Goal: Book appointment/travel/reservation

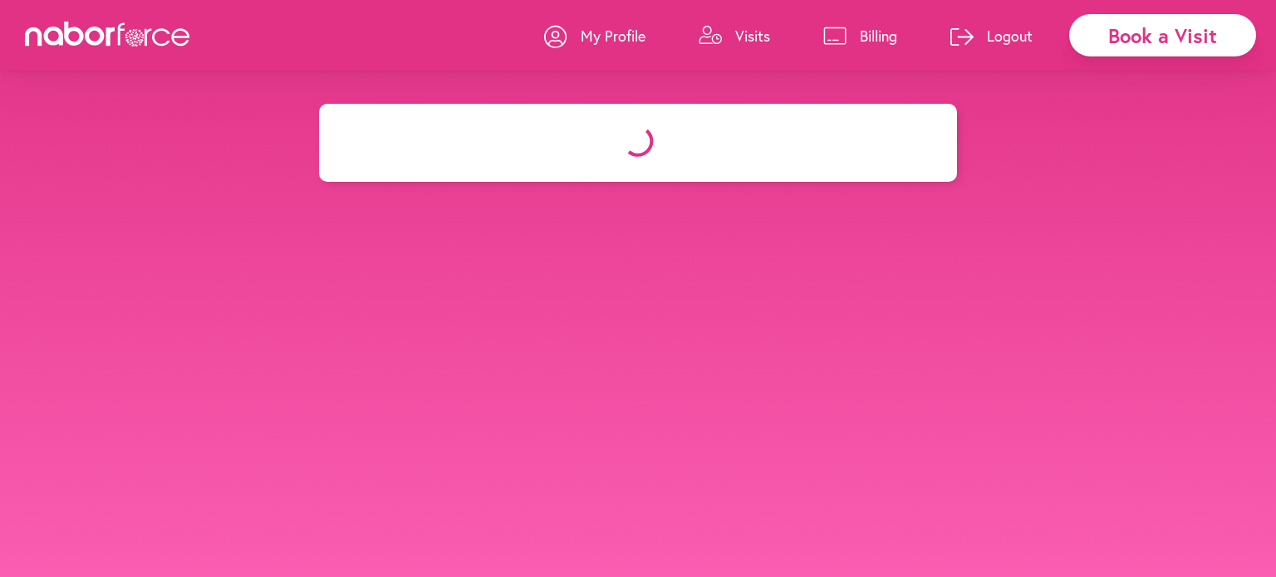
select select "*******"
select select "**"
select select "*"
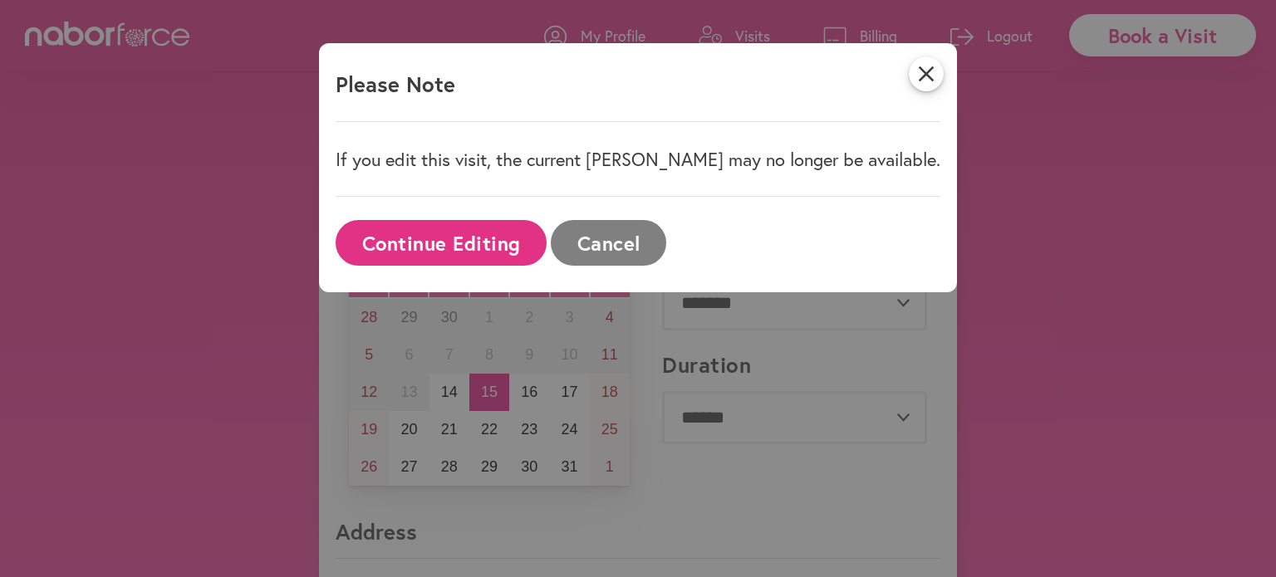
click at [483, 246] on button "Continue Editing" at bounding box center [441, 243] width 211 height 46
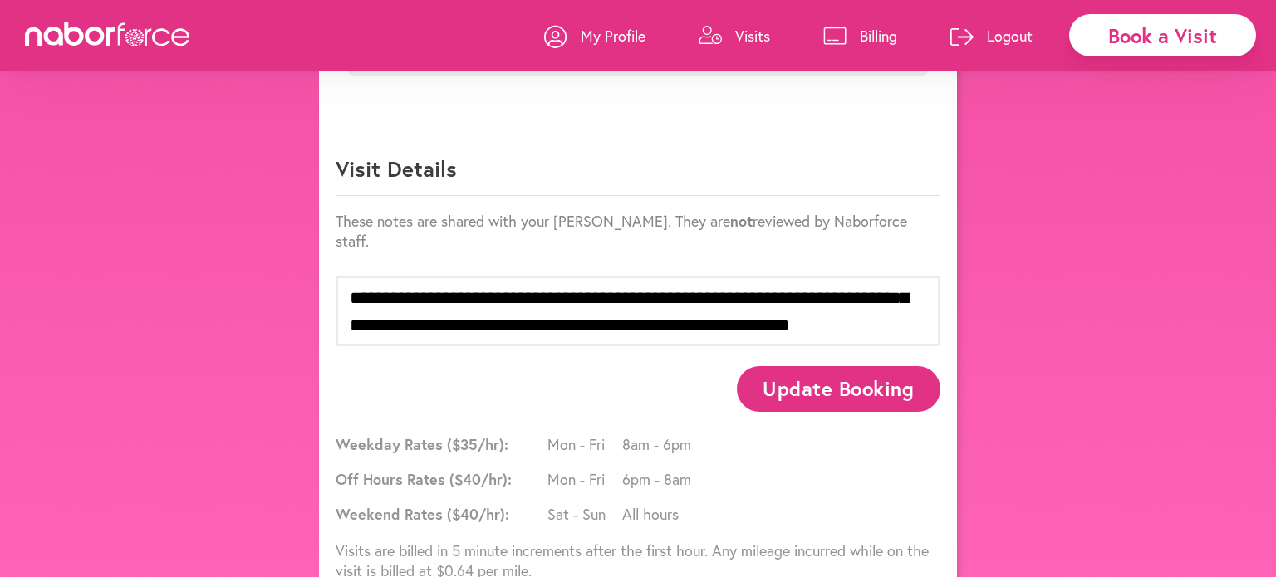
scroll to position [975, 0]
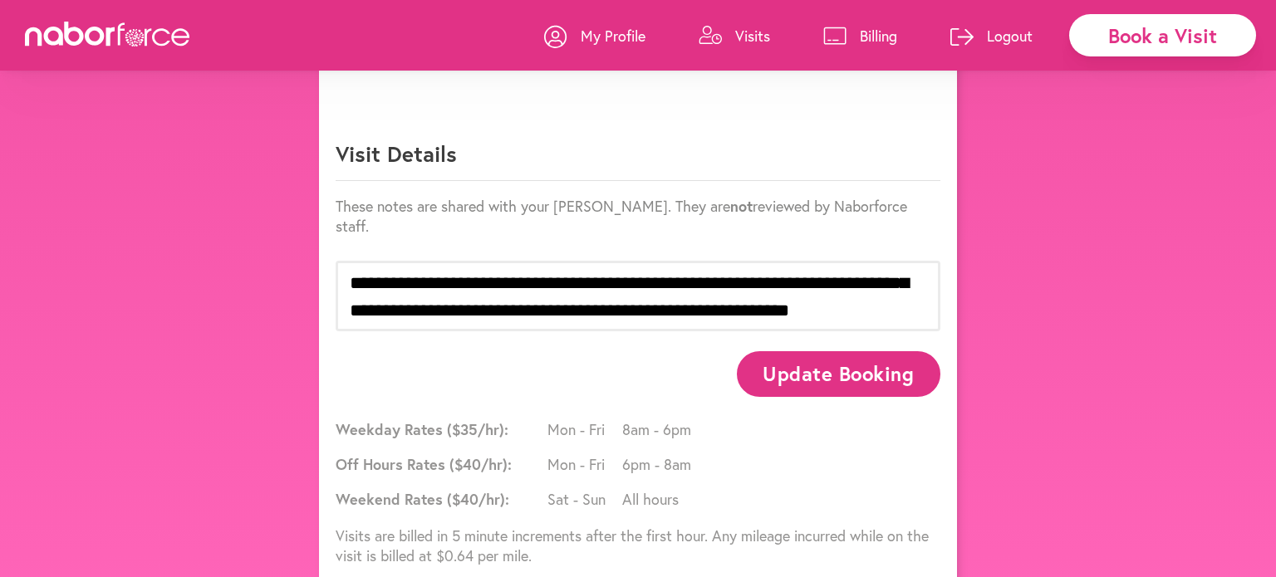
click at [784, 351] on button "Update Booking" at bounding box center [839, 374] width 204 height 46
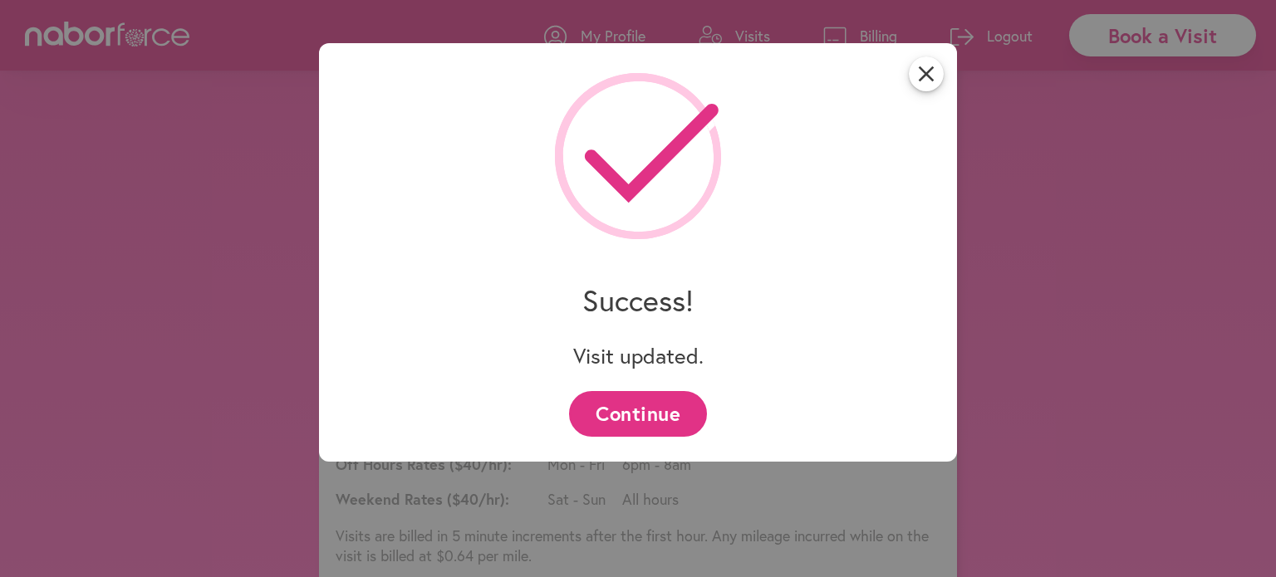
click at [632, 412] on button "Continue" at bounding box center [637, 414] width 137 height 46
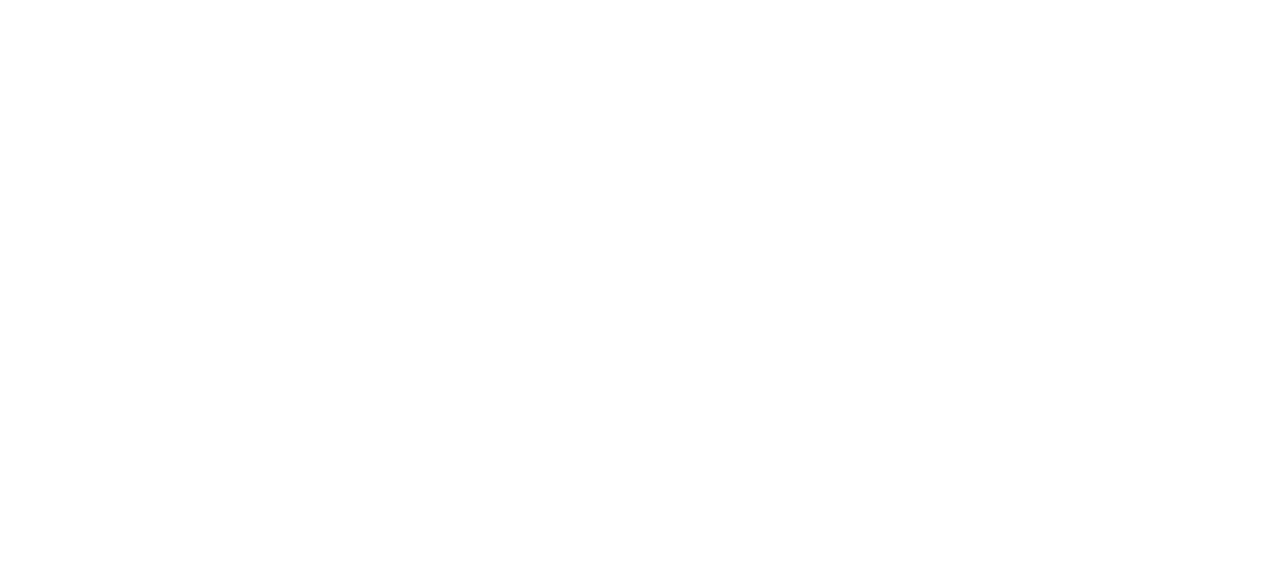
scroll to position [0, 0]
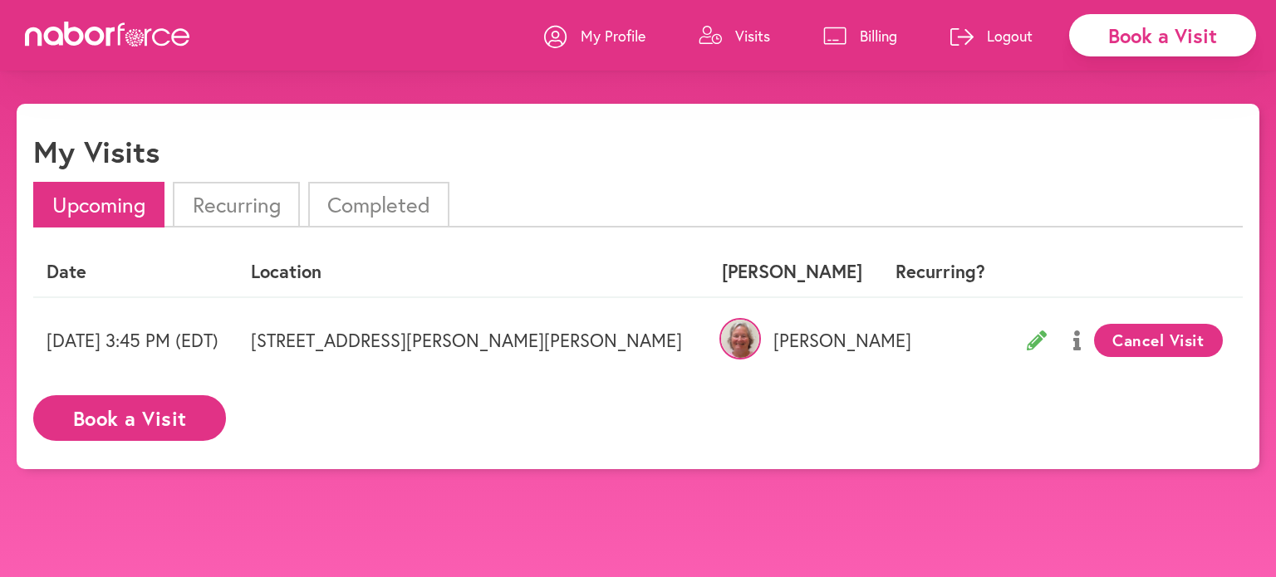
click at [1094, 337] on button "Cancel Visit" at bounding box center [1158, 340] width 129 height 33
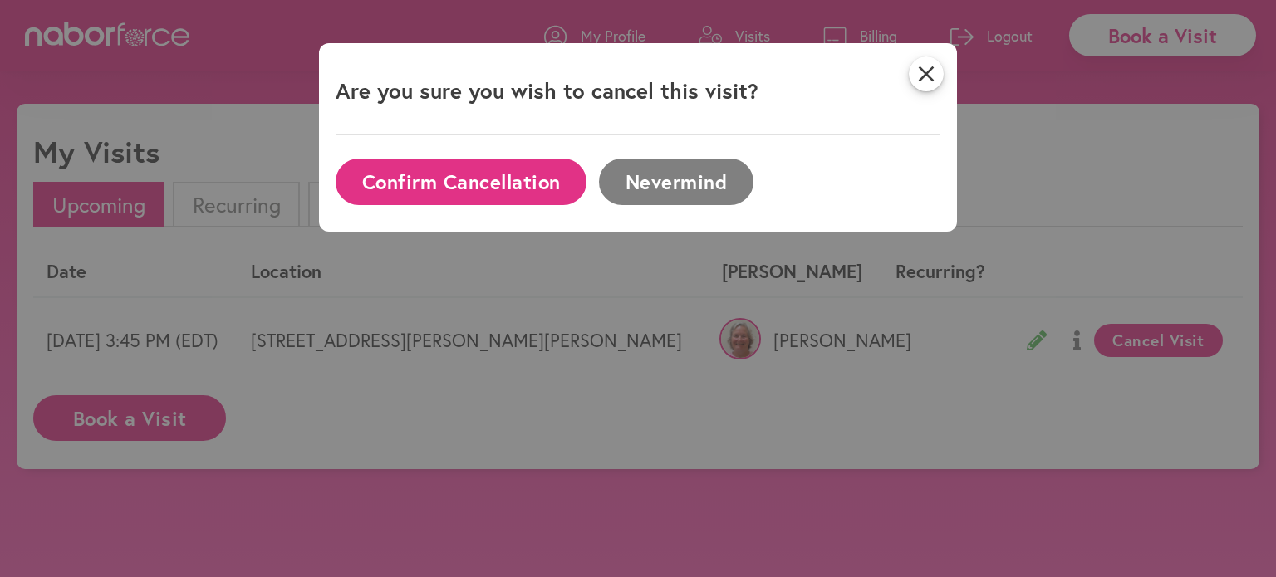
click at [432, 186] on button "Confirm Cancellation" at bounding box center [461, 182] width 251 height 46
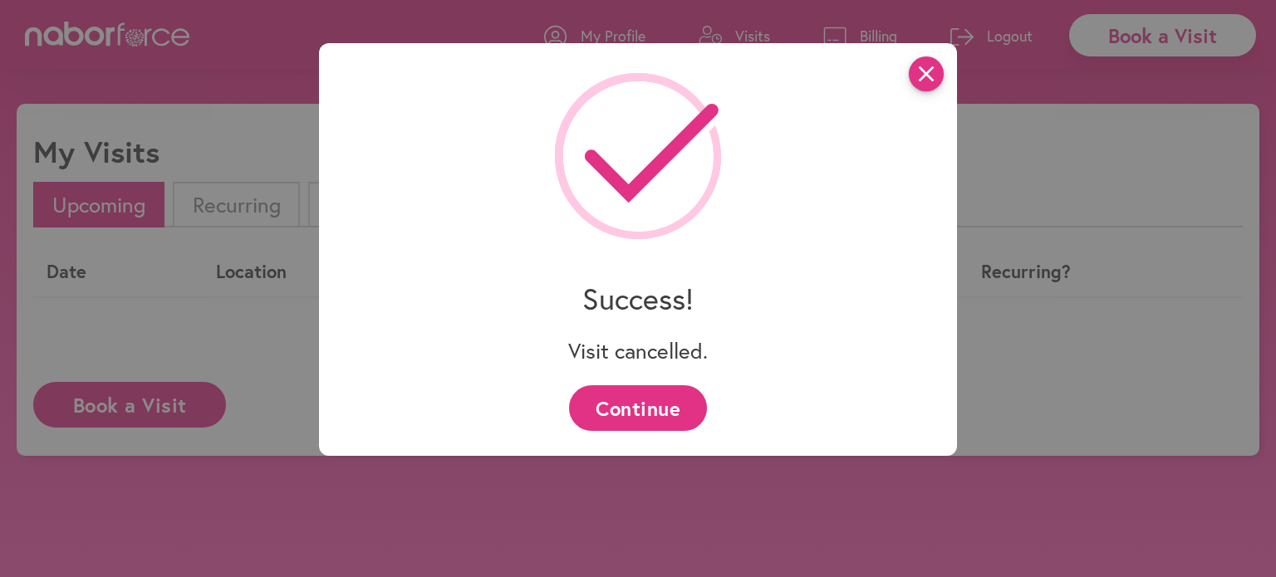
click at [927, 65] on icon "close" at bounding box center [926, 73] width 35 height 35
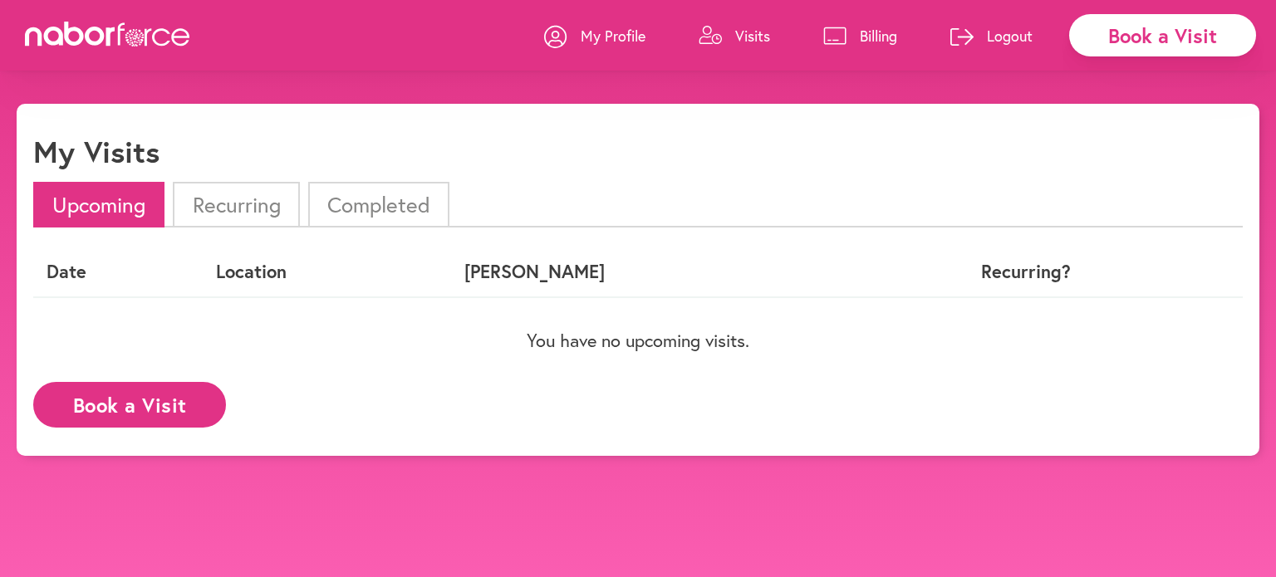
click at [1005, 34] on p "Logout" at bounding box center [1010, 36] width 46 height 20
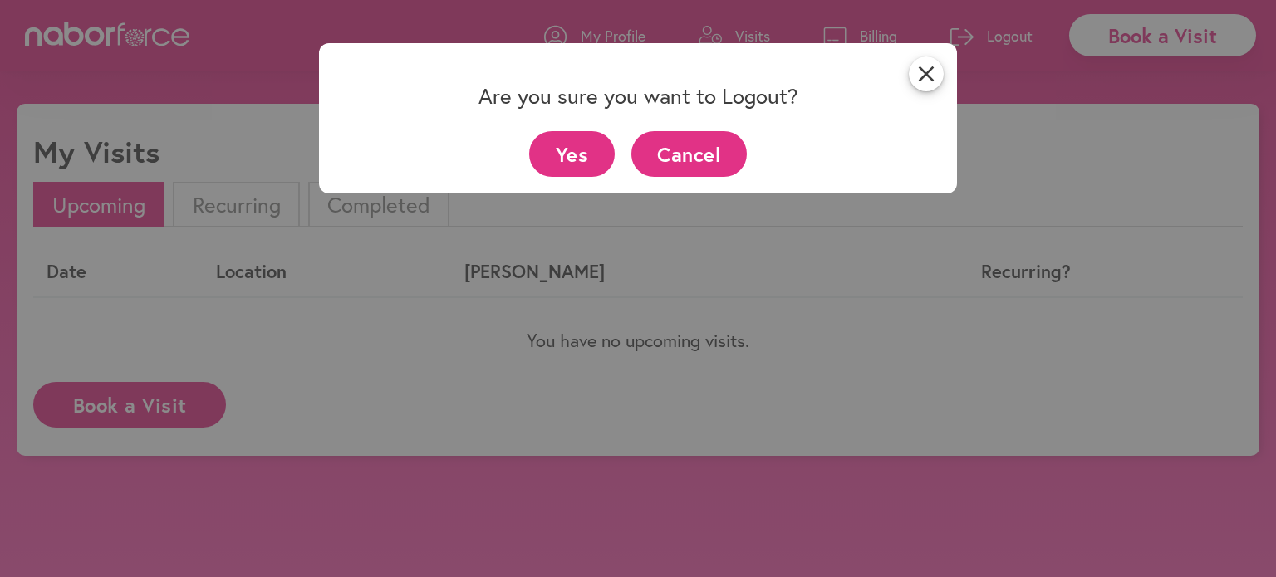
click at [561, 152] on button "Yes" at bounding box center [572, 154] width 86 height 46
